Goal: Obtain resource: Obtain resource

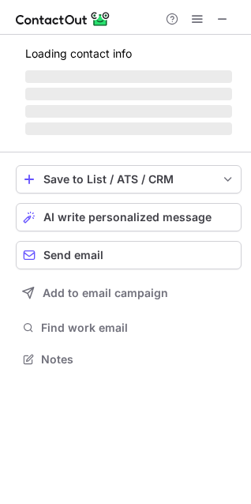
scroll to position [7, 7]
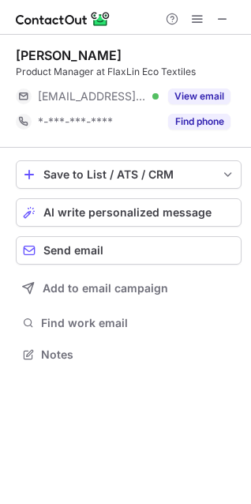
click at [216, 99] on button "View email" at bounding box center [199, 97] width 62 height 16
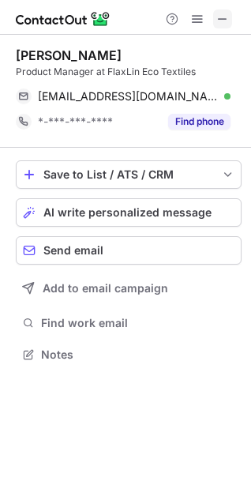
click at [218, 19] on span at bounding box center [223, 19] width 13 height 13
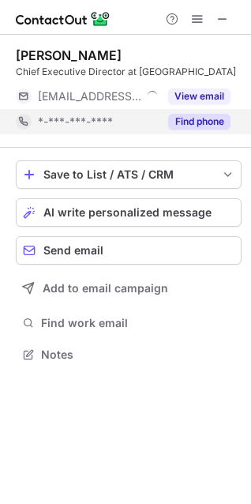
scroll to position [7, 7]
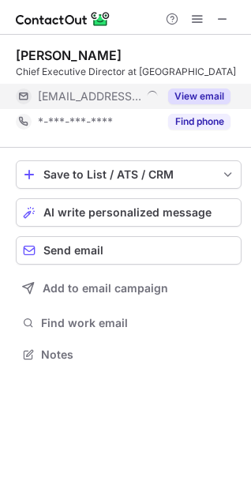
click at [192, 94] on button "View email" at bounding box center [199, 97] width 62 height 16
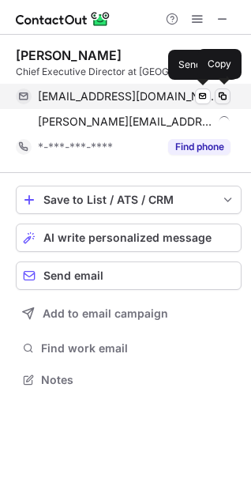
scroll to position [368, 251]
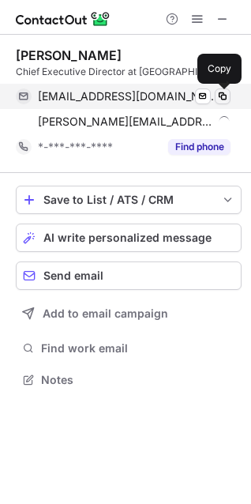
click at [227, 92] on span at bounding box center [223, 96] width 13 height 13
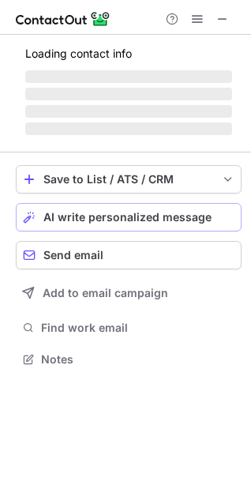
scroll to position [357, 251]
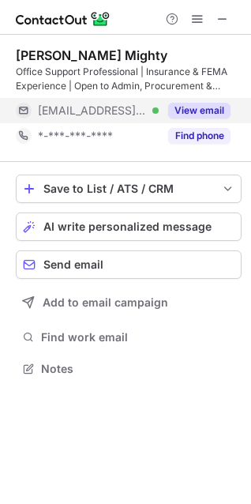
click at [190, 103] on button "View email" at bounding box center [199, 111] width 62 height 16
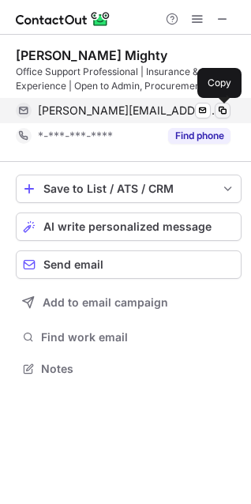
click at [220, 103] on button at bounding box center [223, 111] width 16 height 16
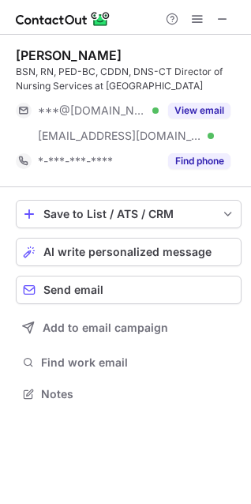
scroll to position [382, 251]
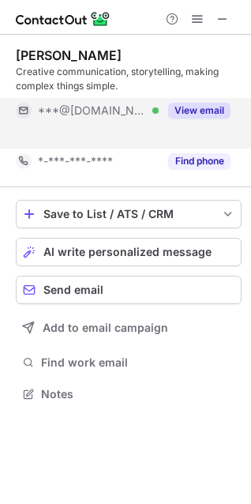
scroll to position [357, 251]
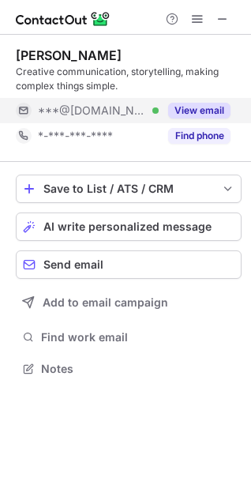
drag, startPoint x: 194, startPoint y: 101, endPoint x: 194, endPoint y: 111, distance: 9.5
click at [194, 111] on button "View email" at bounding box center [199, 111] width 62 height 16
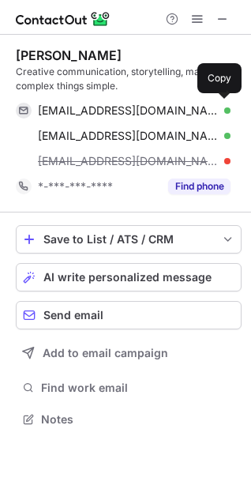
scroll to position [408, 251]
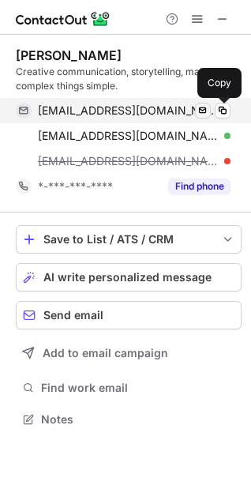
click at [221, 111] on span at bounding box center [223, 110] width 13 height 13
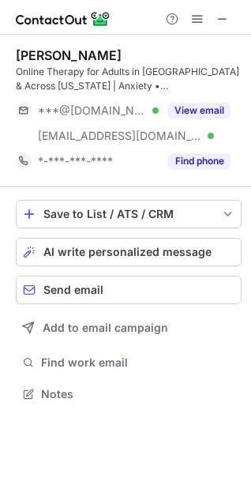
scroll to position [382, 251]
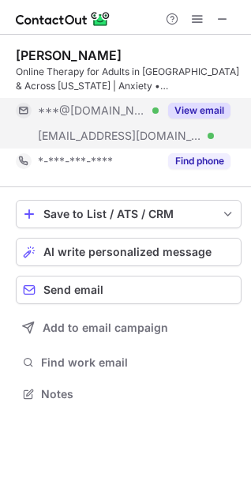
click at [204, 104] on button "View email" at bounding box center [199, 111] width 62 height 16
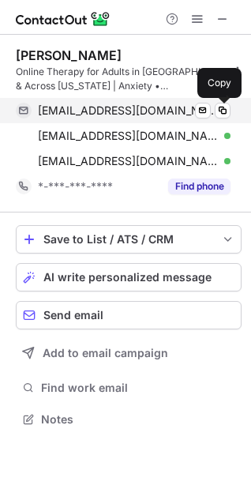
scroll to position [408, 251]
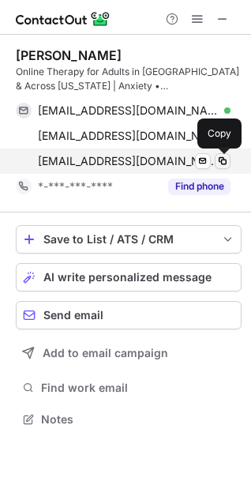
click at [223, 161] on span at bounding box center [223, 161] width 13 height 13
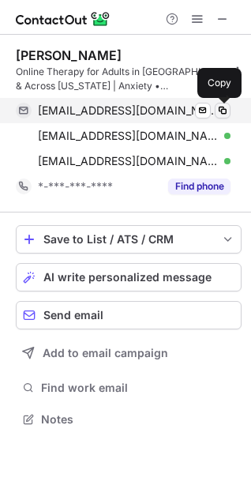
click at [225, 115] on span at bounding box center [223, 110] width 13 height 13
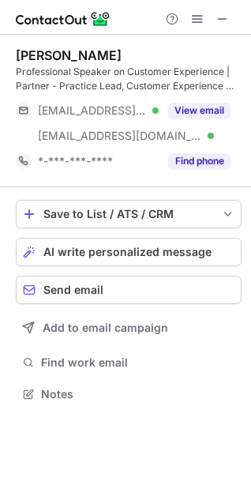
scroll to position [382, 251]
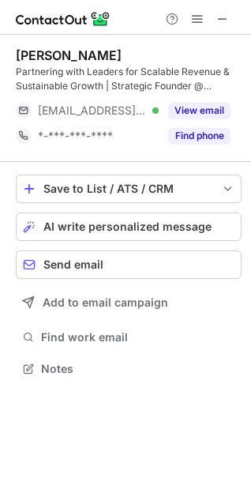
scroll to position [357, 251]
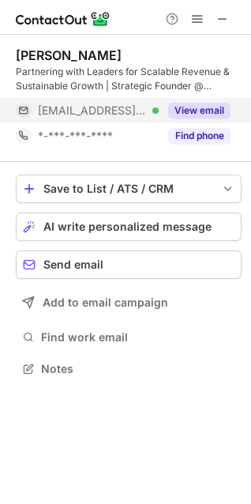
click at [202, 111] on button "View email" at bounding box center [199, 111] width 62 height 16
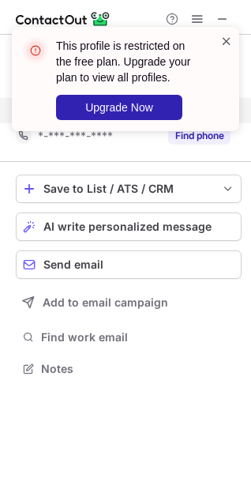
click at [229, 41] on span at bounding box center [226, 41] width 13 height 16
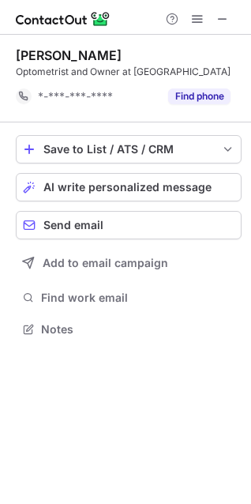
scroll to position [318, 251]
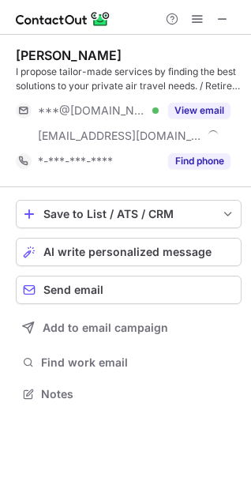
scroll to position [382, 251]
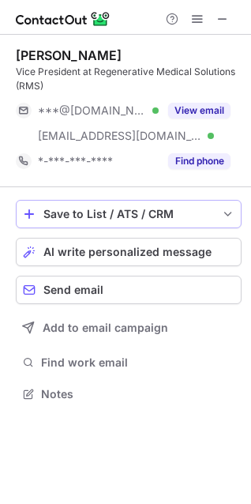
scroll to position [382, 251]
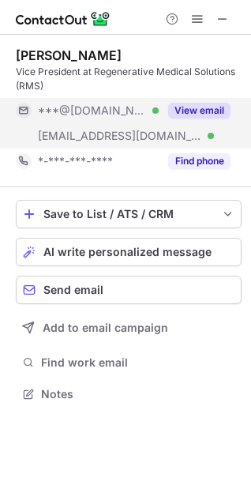
click at [196, 109] on button "View email" at bounding box center [199, 111] width 62 height 16
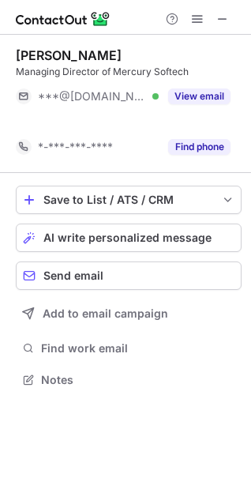
scroll to position [343, 251]
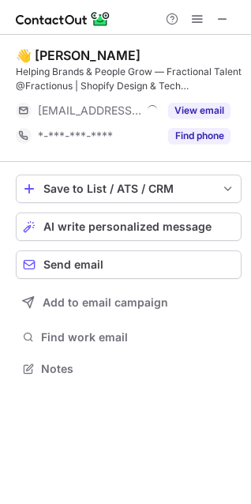
scroll to position [357, 251]
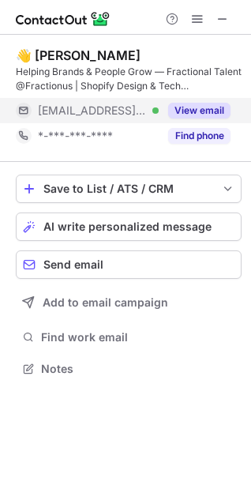
click at [212, 106] on button "View email" at bounding box center [199, 111] width 62 height 16
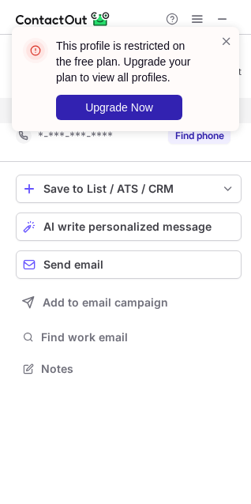
drag, startPoint x: 209, startPoint y: 92, endPoint x: 228, endPoint y: 86, distance: 19.2
click at [228, 54] on div "This profile is restricted on the free plan. Upgrade your plan to view all prof…" at bounding box center [126, 79] width 228 height 104
click at [222, 21] on div "This profile is restricted on the free plan. Upgrade your plan to view all prof…" at bounding box center [125, 85] width 253 height 149
click at [227, 17] on div "This profile is restricted on the free plan. Upgrade your plan to view all prof…" at bounding box center [125, 85] width 253 height 149
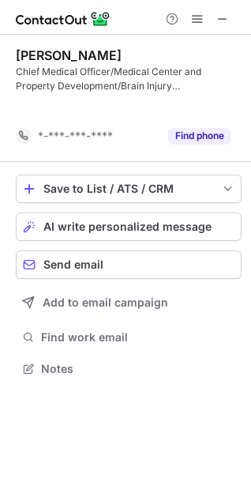
scroll to position [332, 251]
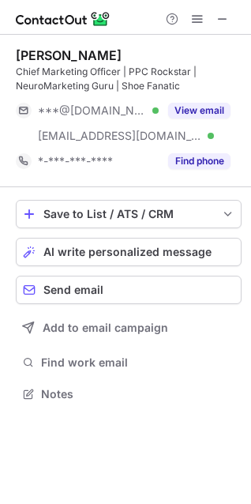
scroll to position [382, 251]
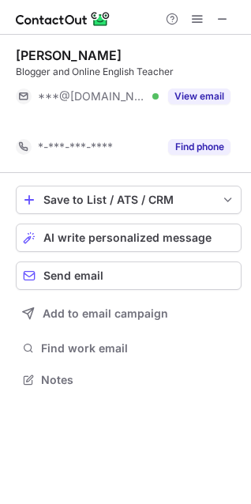
scroll to position [343, 251]
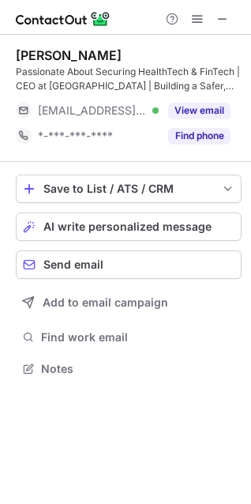
scroll to position [357, 251]
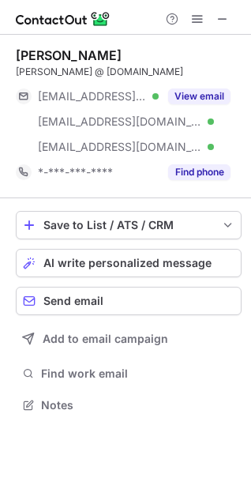
scroll to position [394, 251]
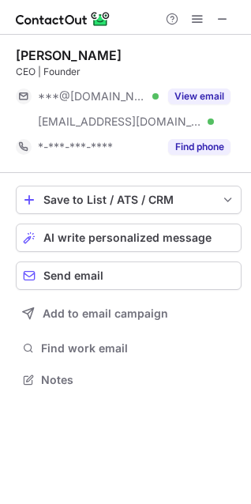
scroll to position [368, 251]
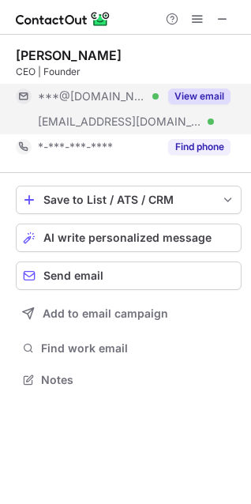
click at [198, 93] on button "View email" at bounding box center [199, 97] width 62 height 16
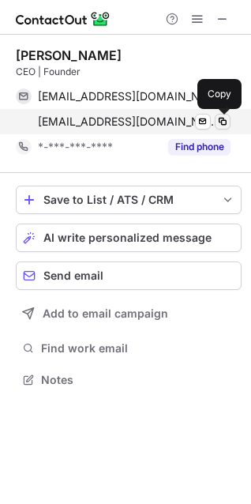
click at [220, 118] on span at bounding box center [223, 121] width 13 height 13
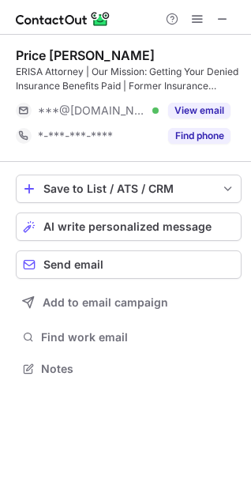
scroll to position [357, 251]
click at [217, 14] on span at bounding box center [223, 19] width 13 height 13
